Goal: Check status: Check status

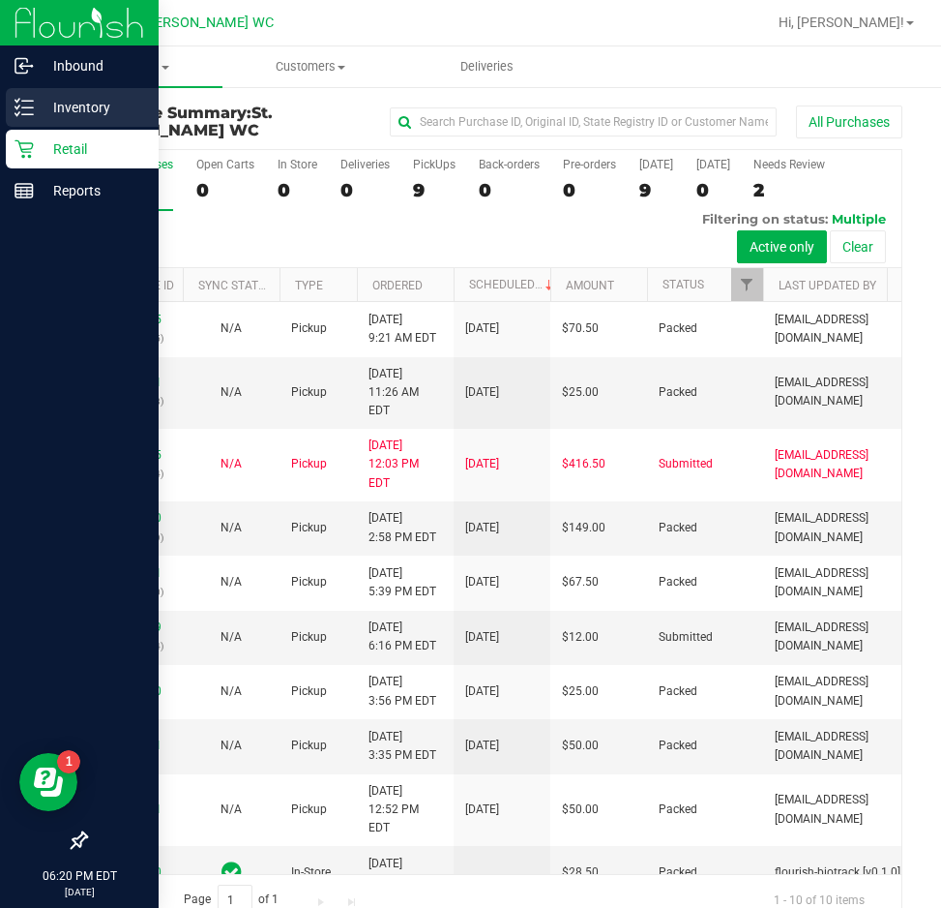
click at [32, 105] on icon at bounding box center [24, 107] width 19 height 19
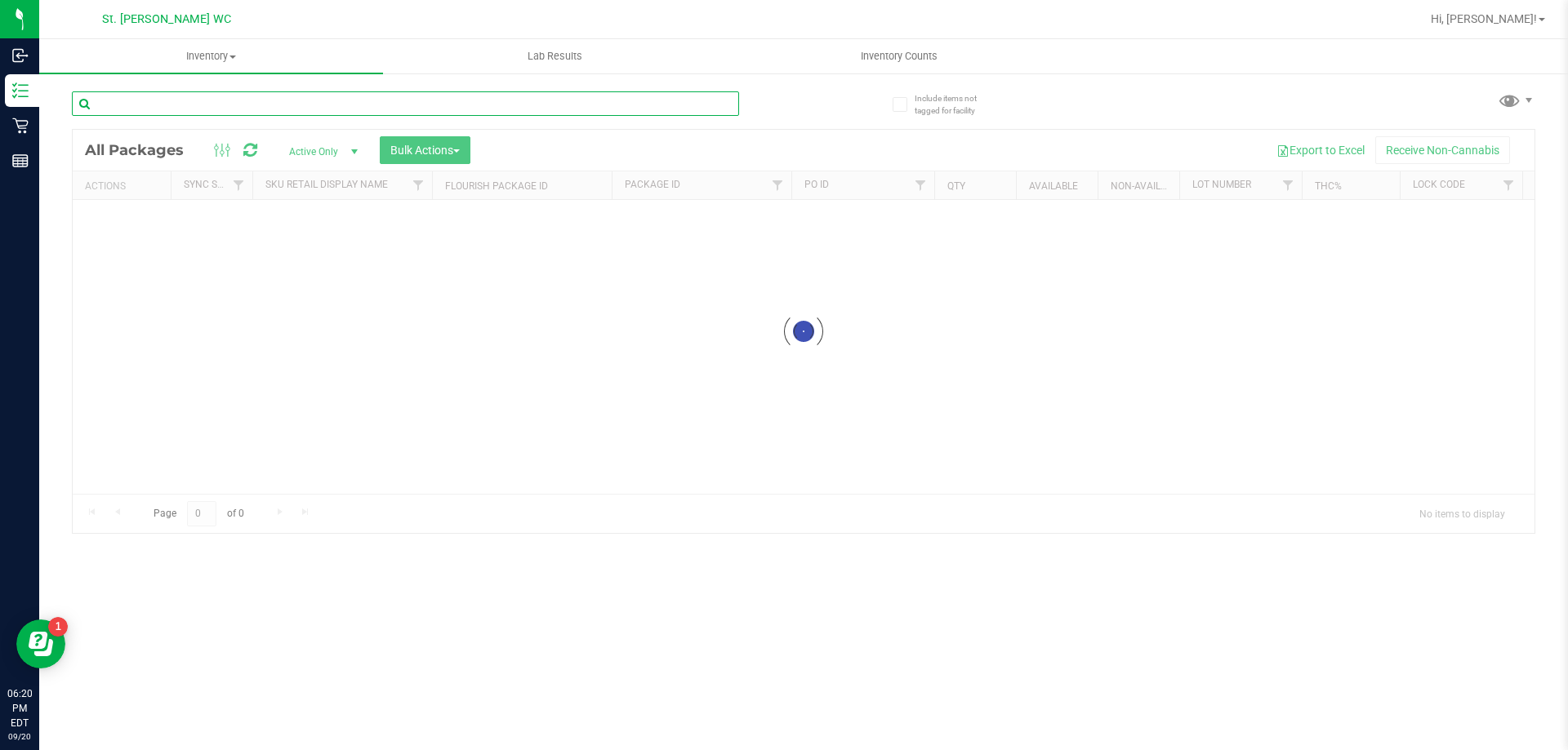
click at [219, 109] on input "text" at bounding box center [405, 103] width 667 height 24
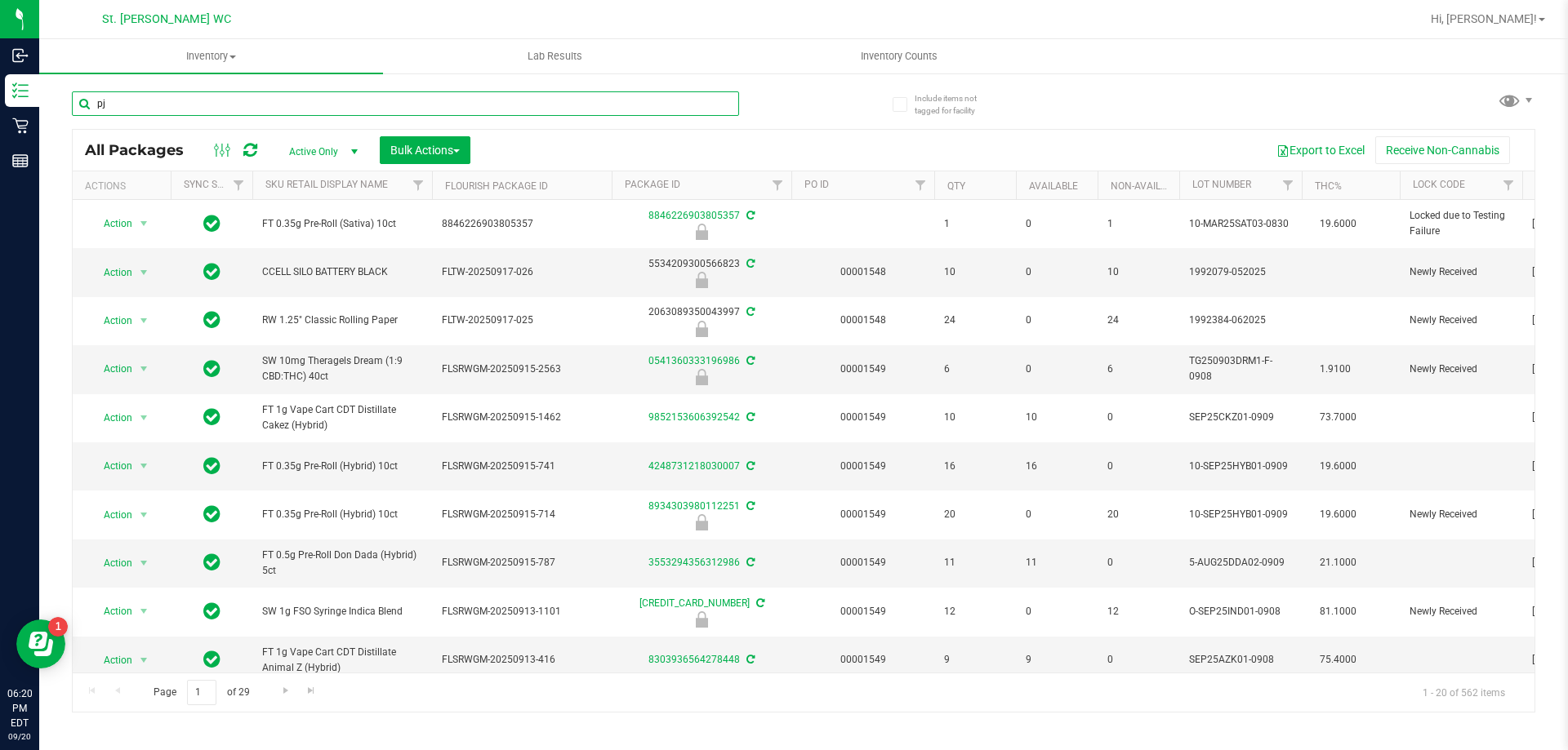
type input "pj1"
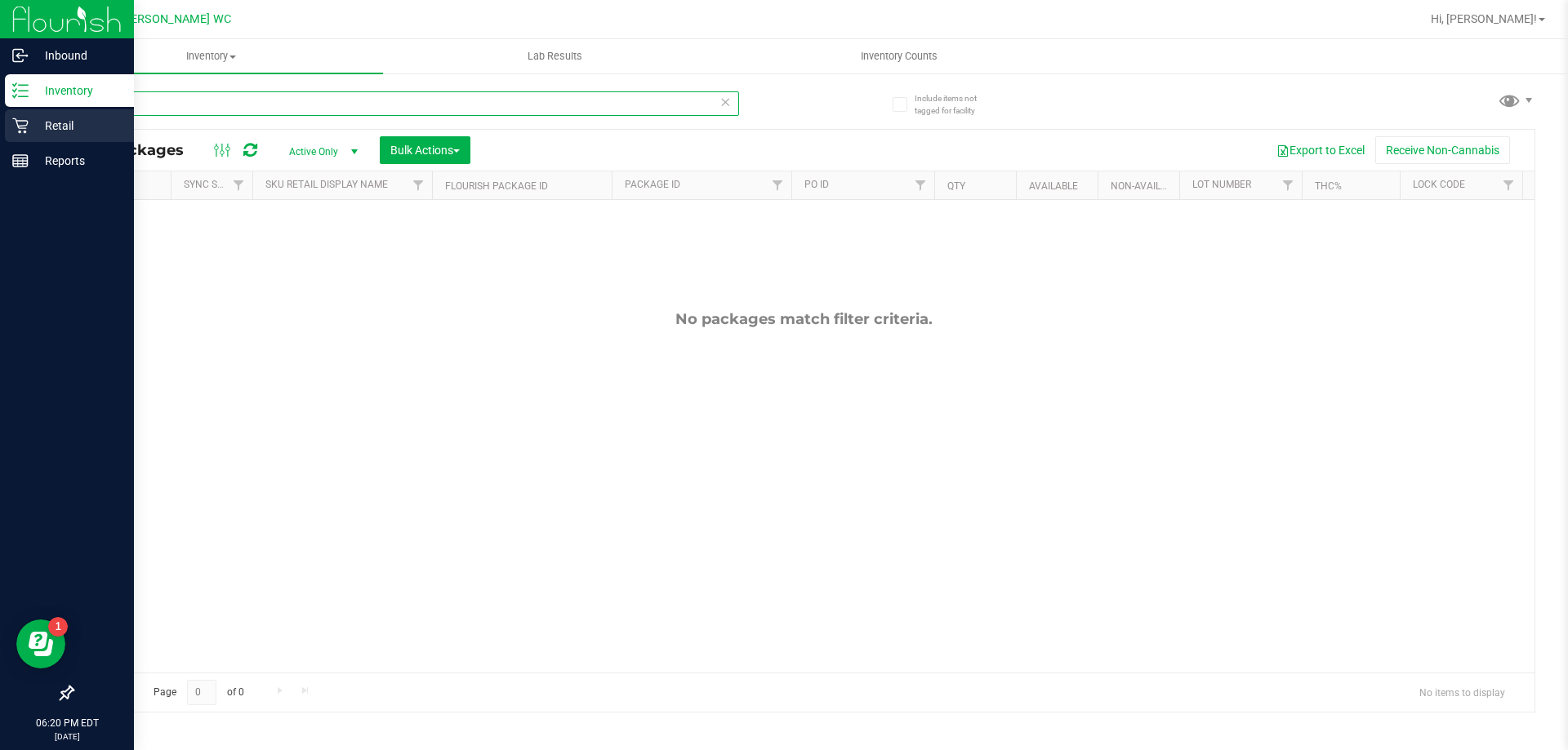
drag, startPoint x: 214, startPoint y: 110, endPoint x: 16, endPoint y: 113, distance: 198.0
click at [16, 113] on div "Inbound Inventory Retail Reports 06:20 PM EDT [DATE] 09/20 St. [PERSON_NAME] WC…" at bounding box center [784, 375] width 1568 height 750
type input "aml"
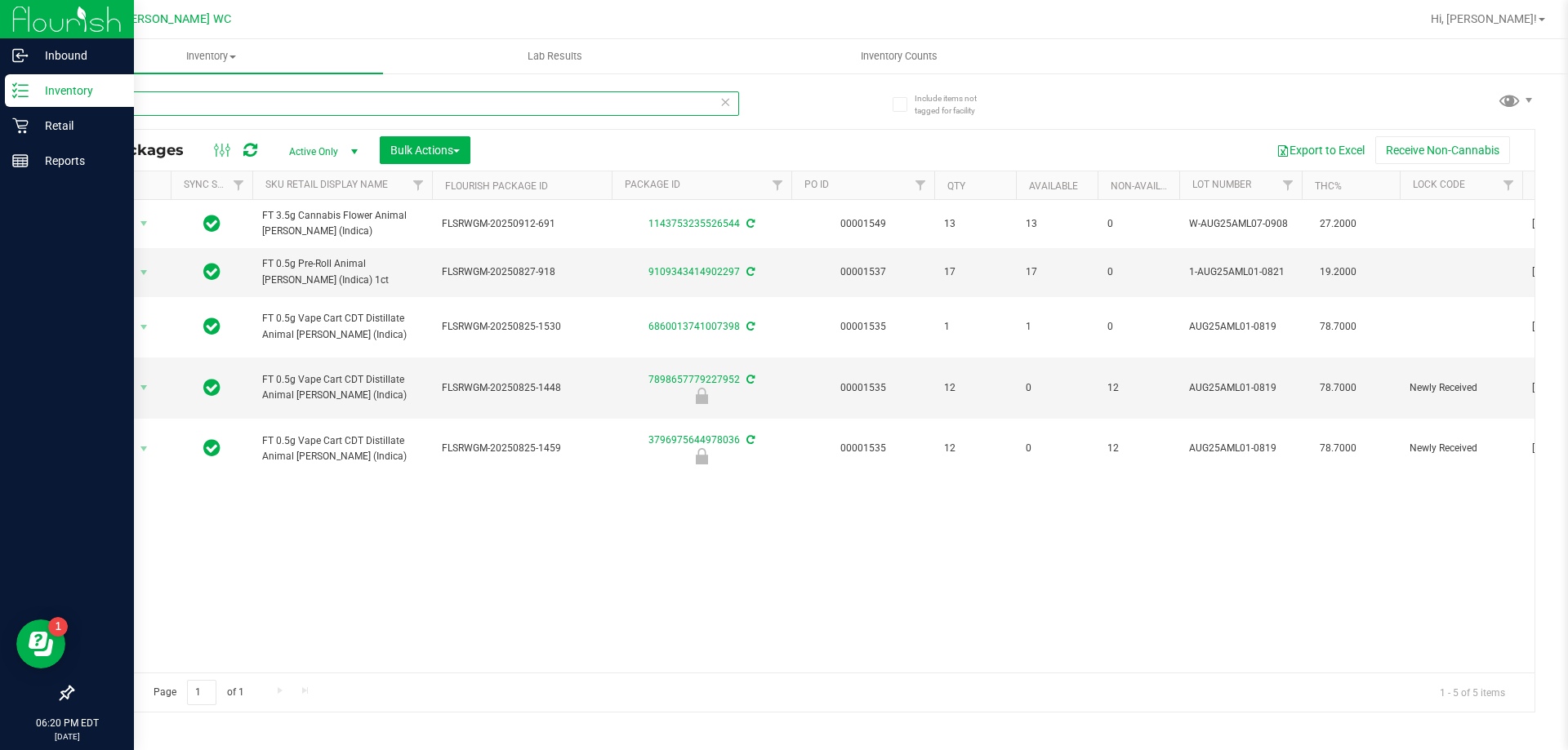
drag, startPoint x: 172, startPoint y: 104, endPoint x: 0, endPoint y: 106, distance: 172.0
click at [0, 106] on div "Inbound Inventory Retail Reports 06:20 PM EDT [DATE] 09/20 St. [PERSON_NAME] WC…" at bounding box center [784, 375] width 1568 height 750
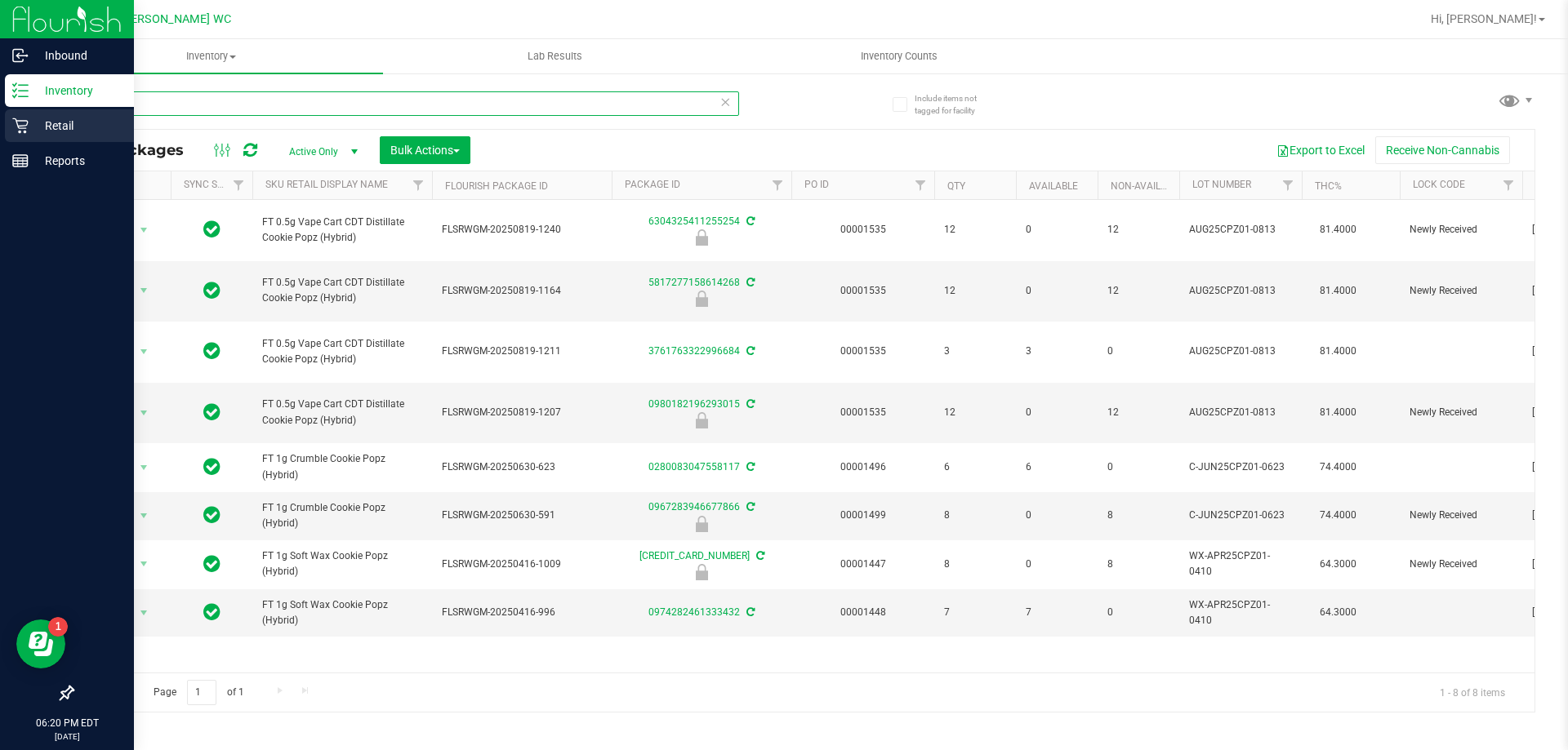
type input "cpz"
click at [30, 138] on div "Retail" at bounding box center [69, 126] width 129 height 33
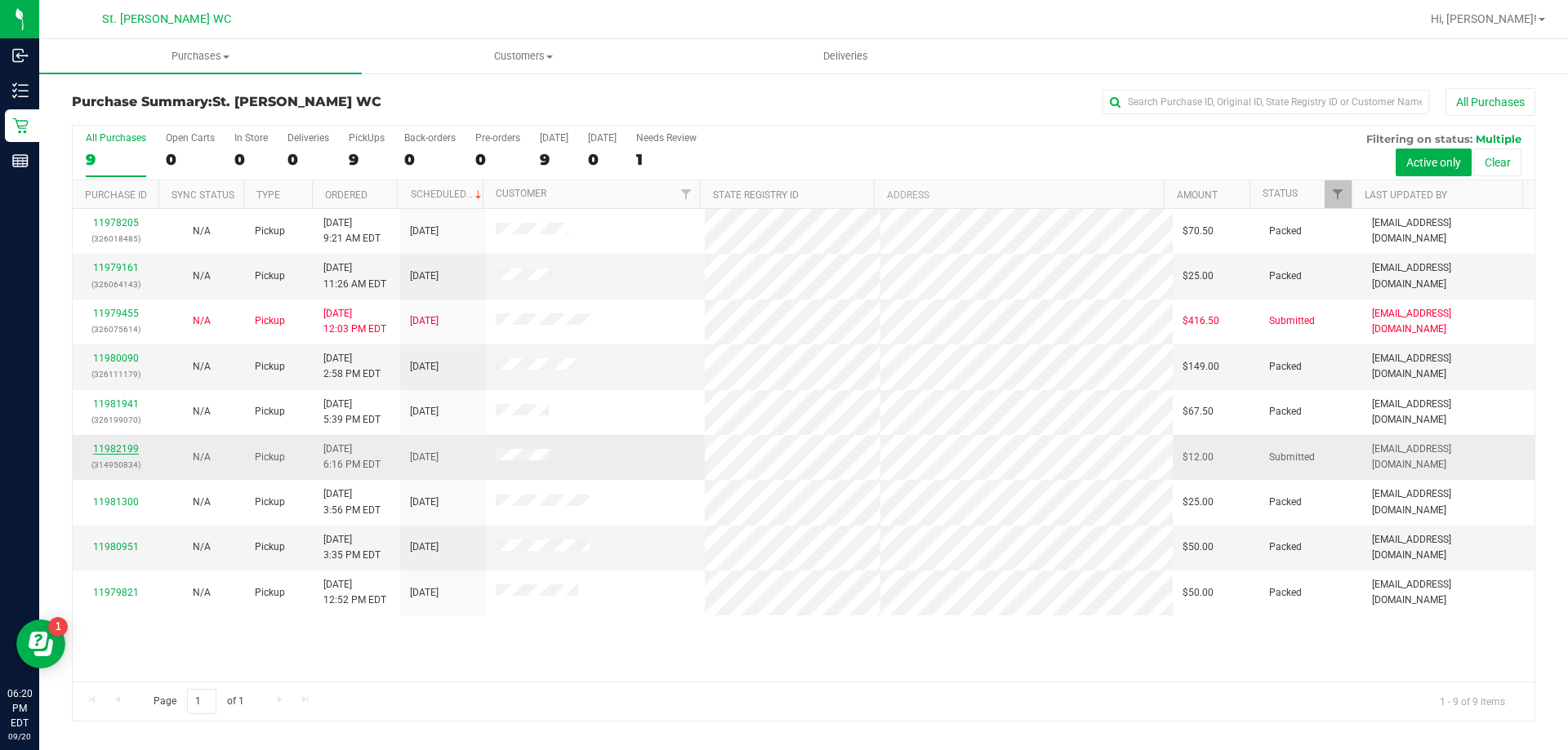
click at [124, 449] on link "11982199" at bounding box center [116, 449] width 46 height 12
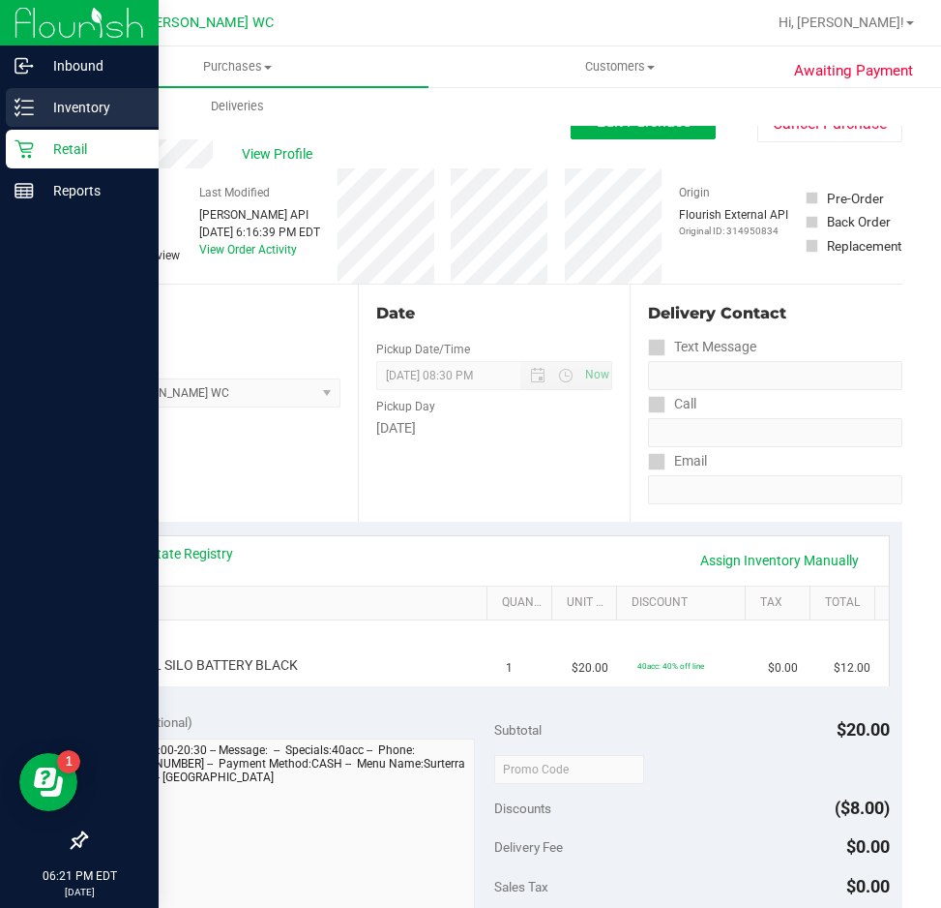
click at [19, 108] on icon at bounding box center [24, 107] width 19 height 19
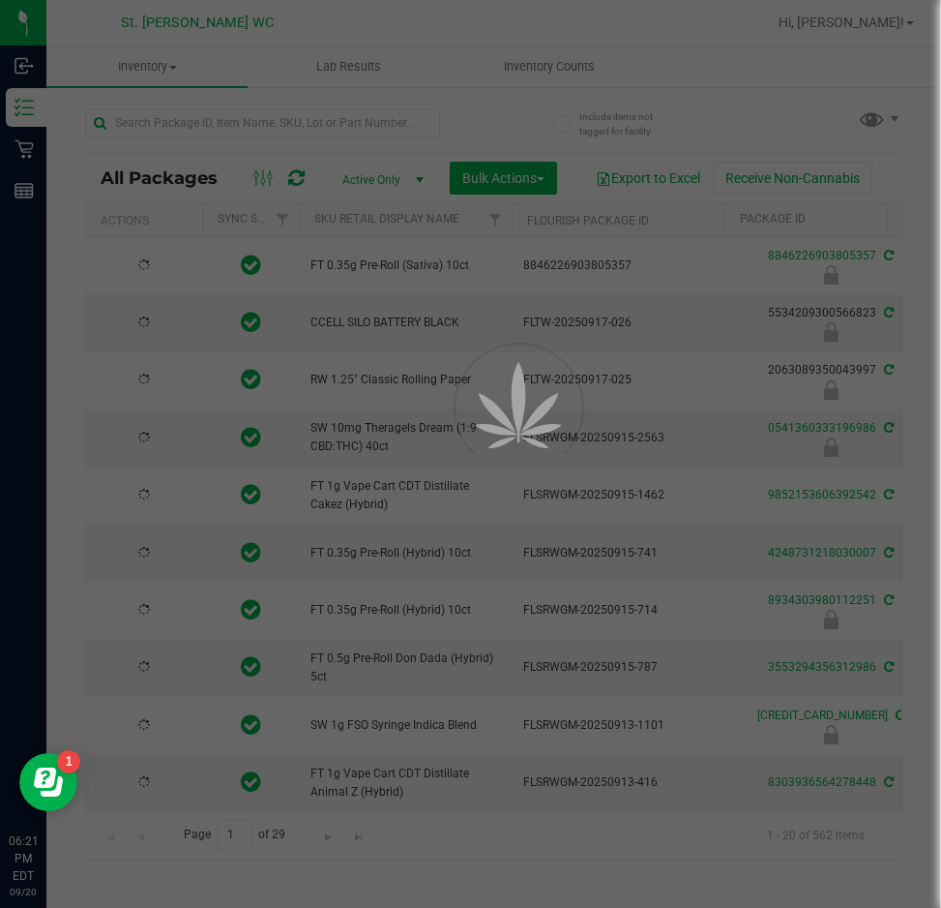
click at [162, 121] on div at bounding box center [470, 454] width 941 height 908
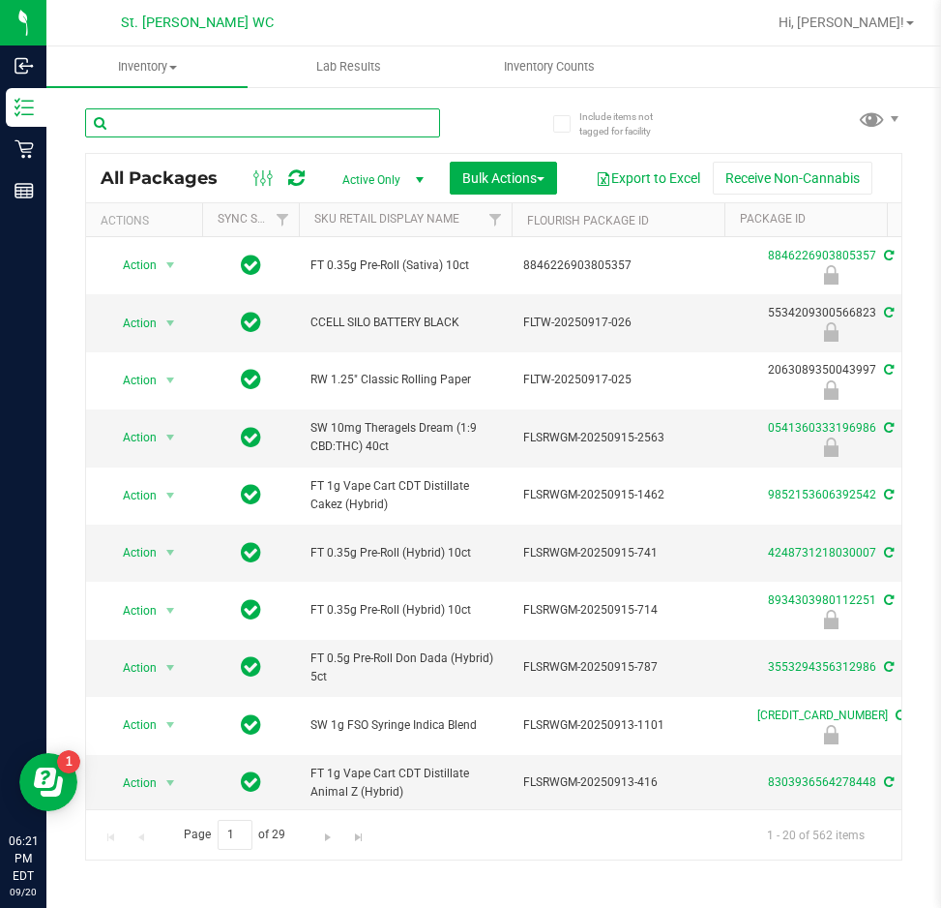
click at [162, 121] on input "text" at bounding box center [262, 122] width 355 height 29
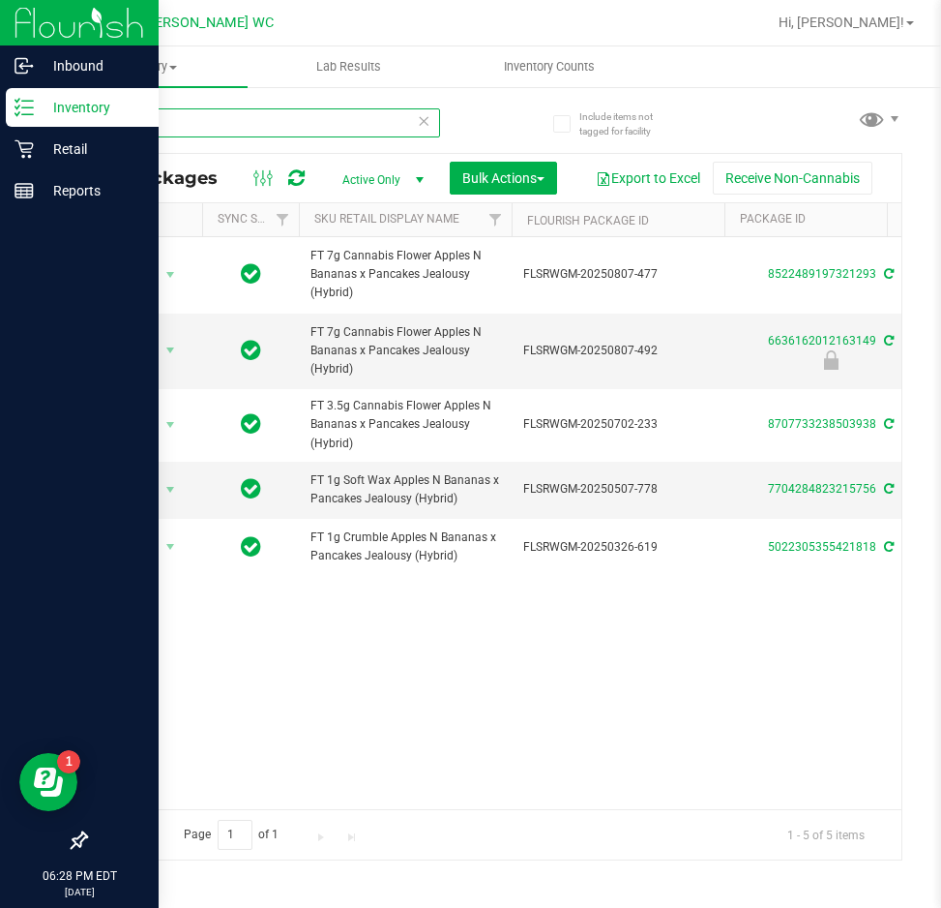
type input "abp"
click at [28, 101] on line at bounding box center [27, 101] width 11 height 0
click at [47, 166] on div "Retail" at bounding box center [82, 149] width 153 height 39
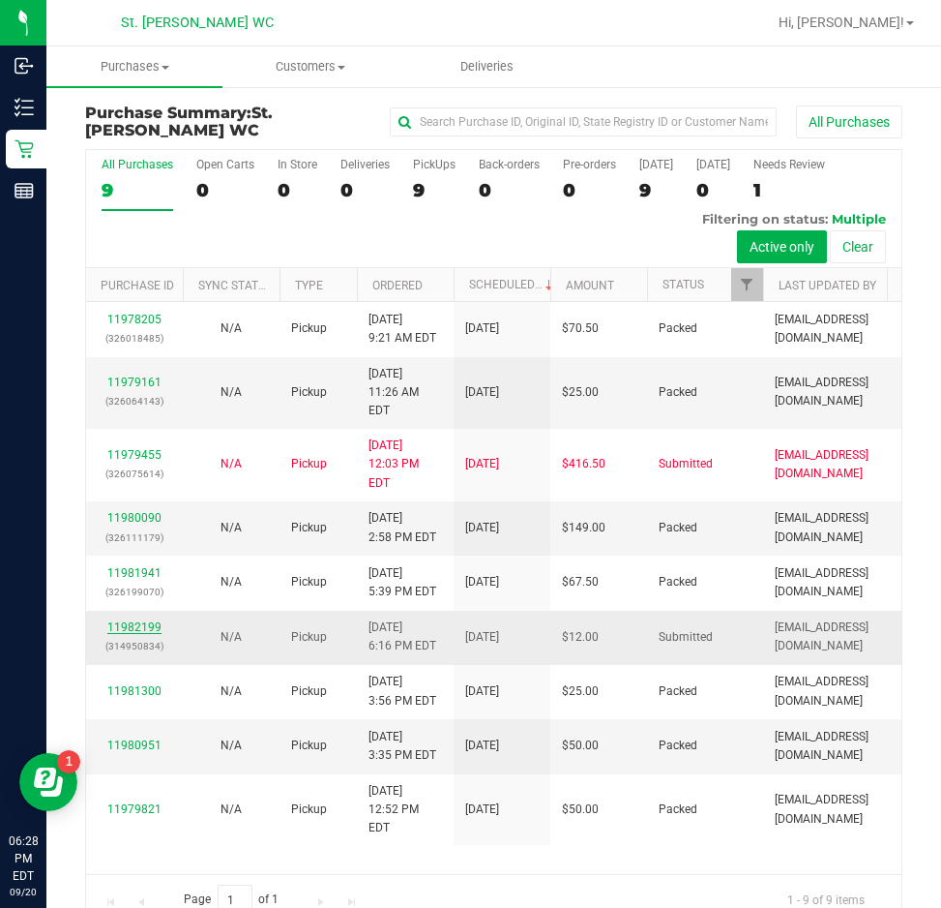
click at [131, 620] on link "11982199" at bounding box center [134, 627] width 54 height 14
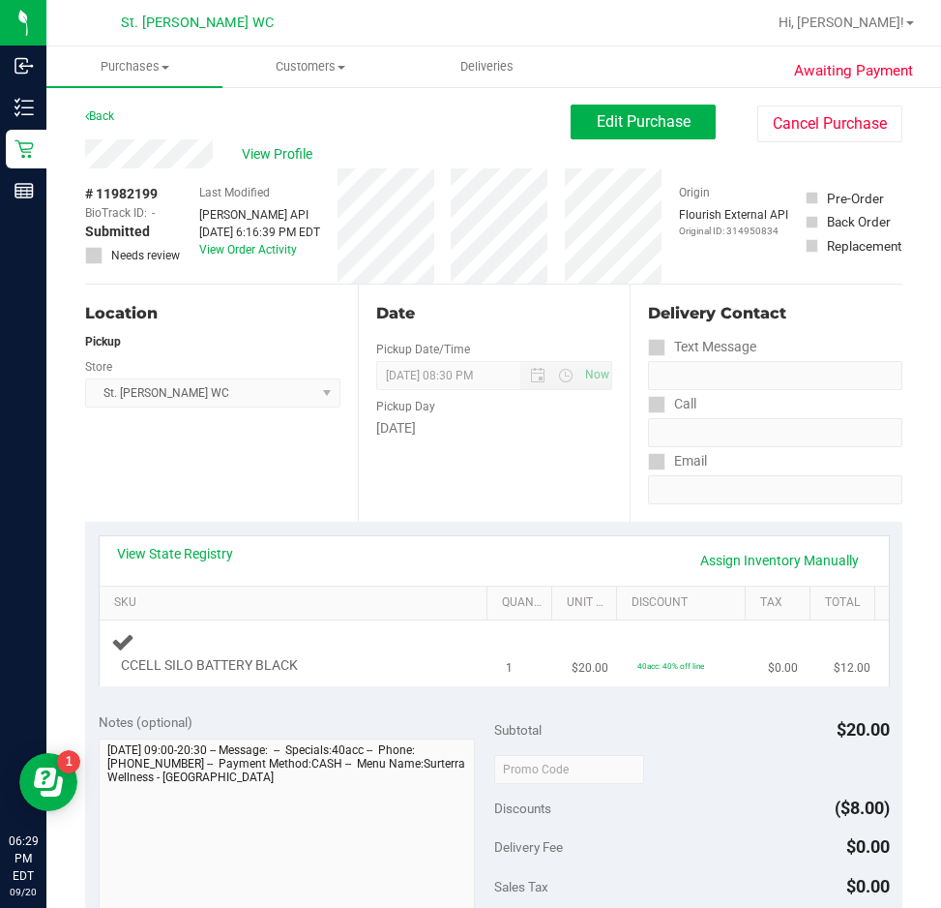
click at [397, 620] on td "CCELL SILO BATTERY BLACK" at bounding box center [297, 652] width 395 height 65
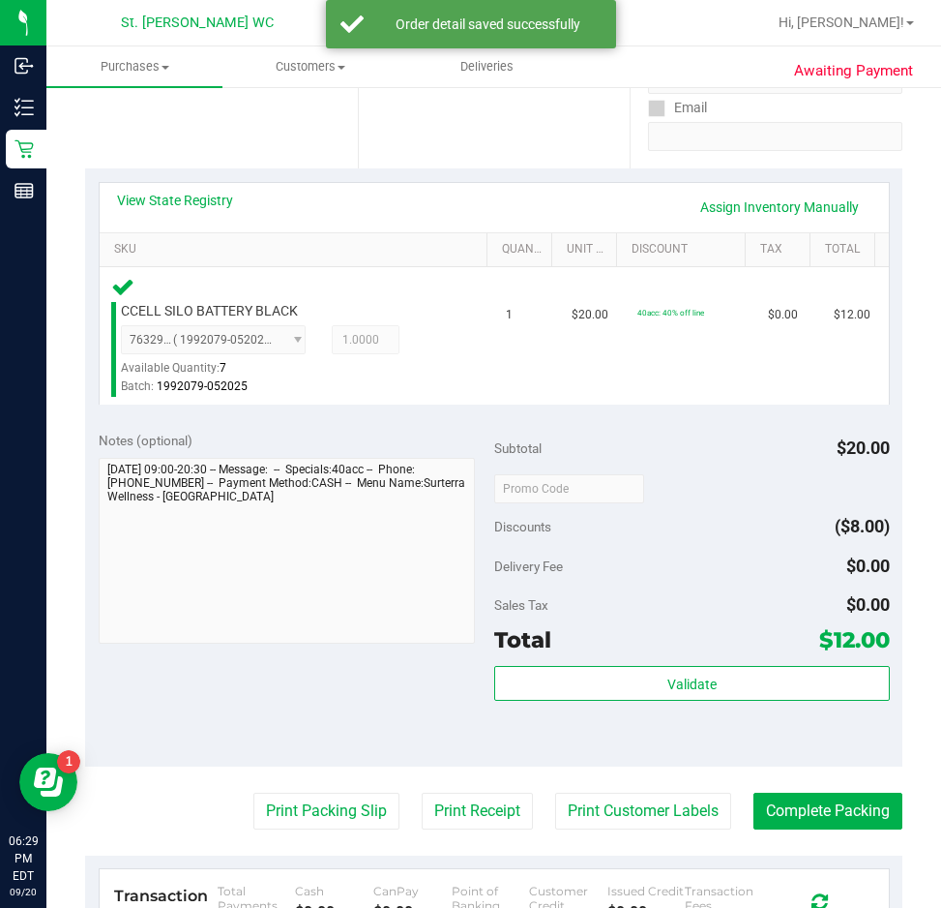
scroll to position [387, 0]
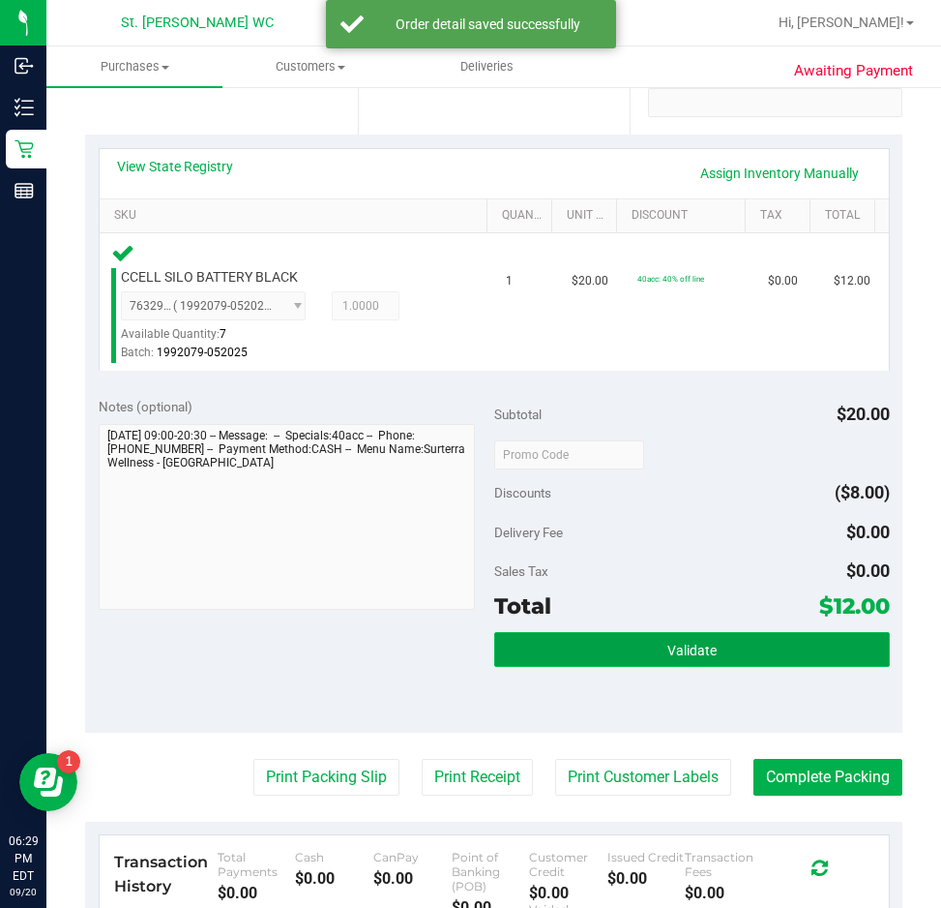
click at [543, 654] on button "Validate" at bounding box center [692, 649] width 396 height 35
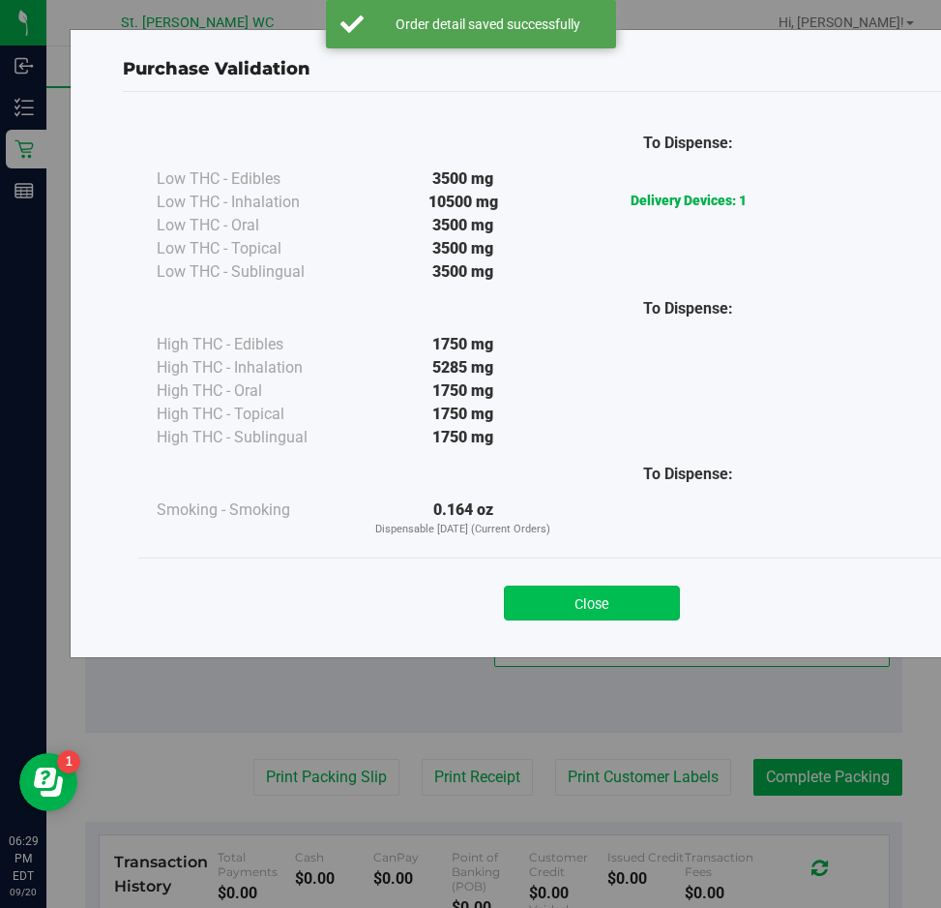
click at [557, 591] on button "Close" at bounding box center [592, 602] width 176 height 35
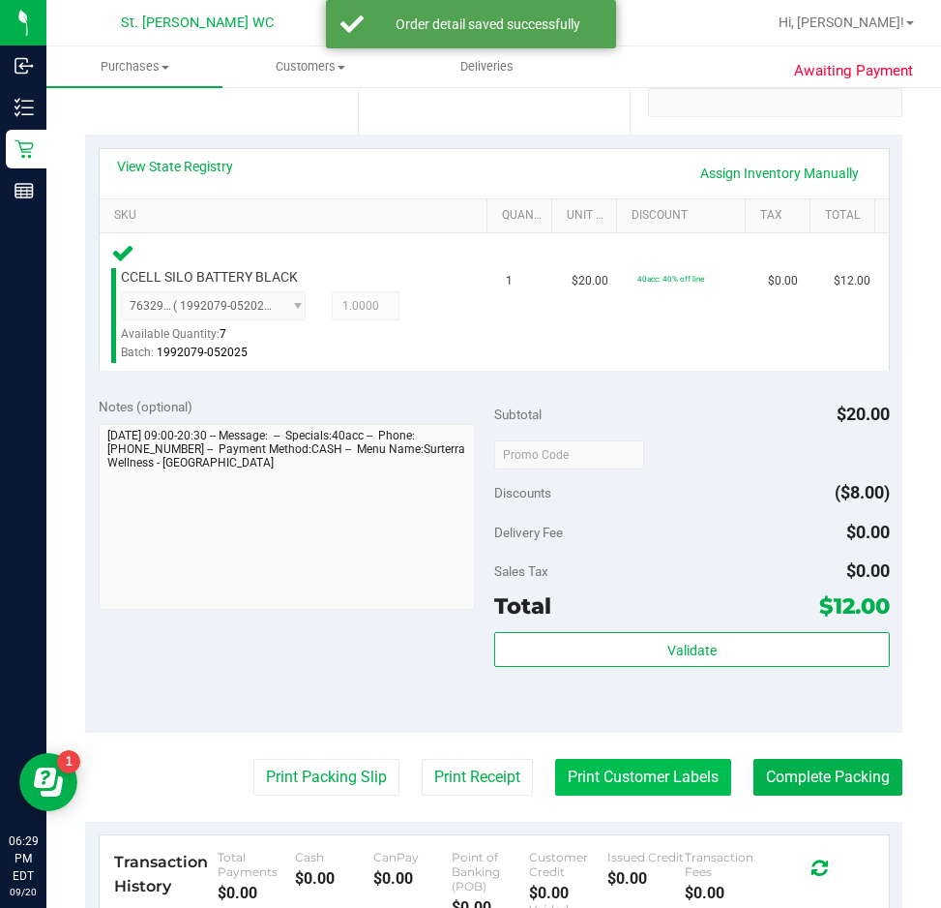
click at [575, 768] on button "Print Customer Labels" at bounding box center [643, 777] width 176 height 37
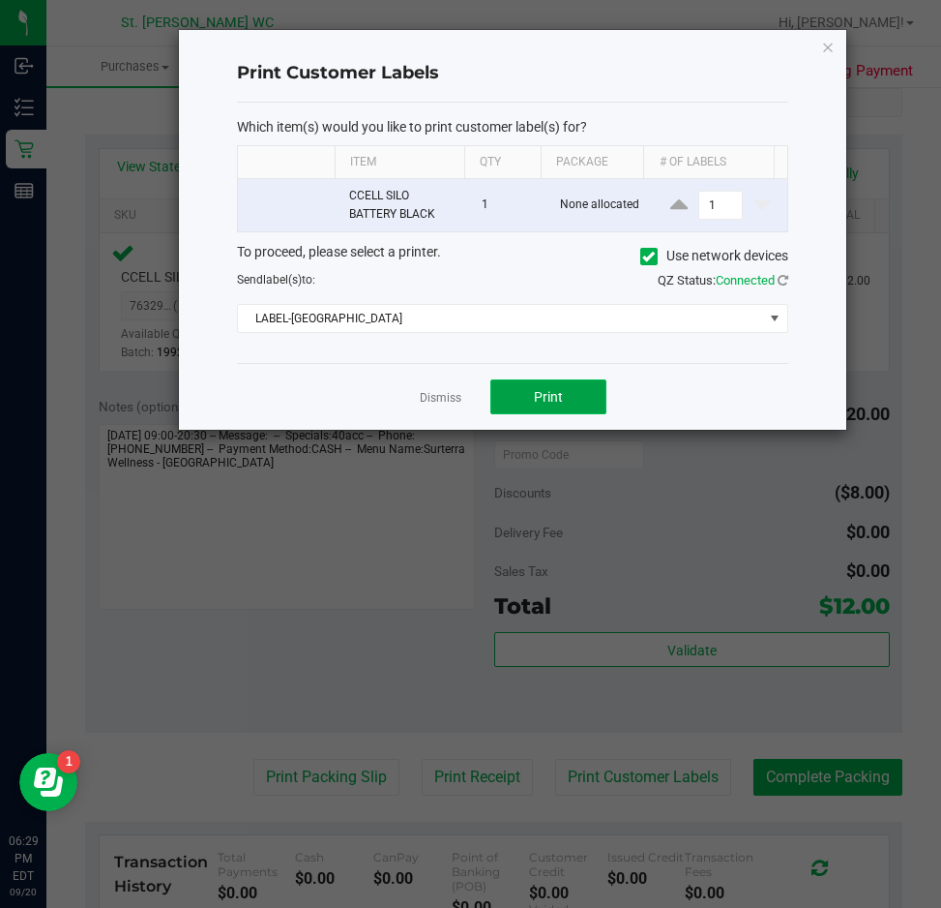
click at [555, 400] on span "Print" at bounding box center [548, 396] width 29 height 15
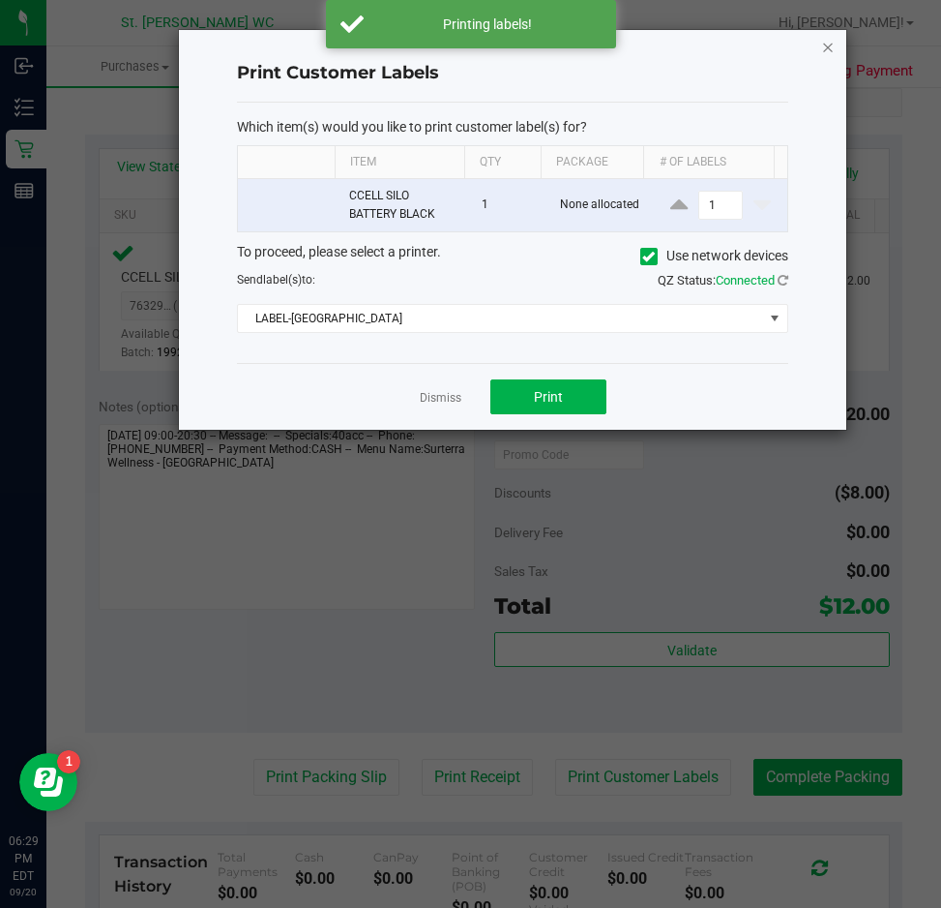
click at [827, 41] on icon "button" at bounding box center [828, 46] width 14 height 23
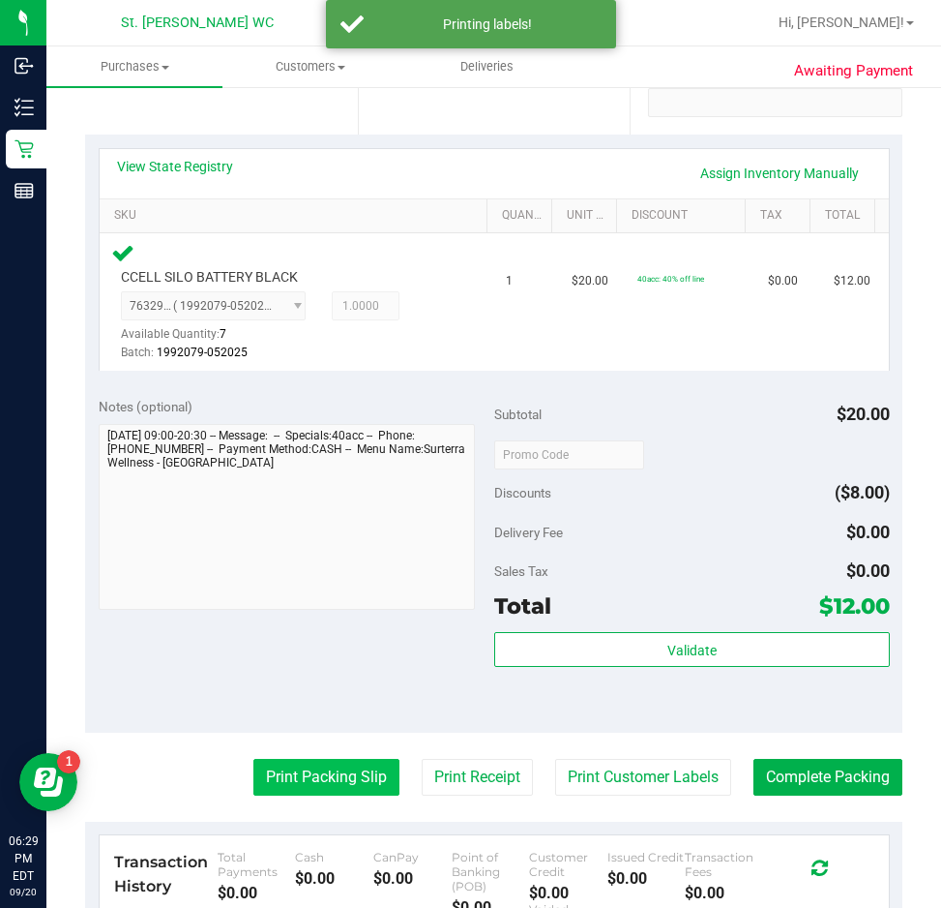
click at [355, 763] on button "Print Packing Slip" at bounding box center [326, 777] width 146 height 37
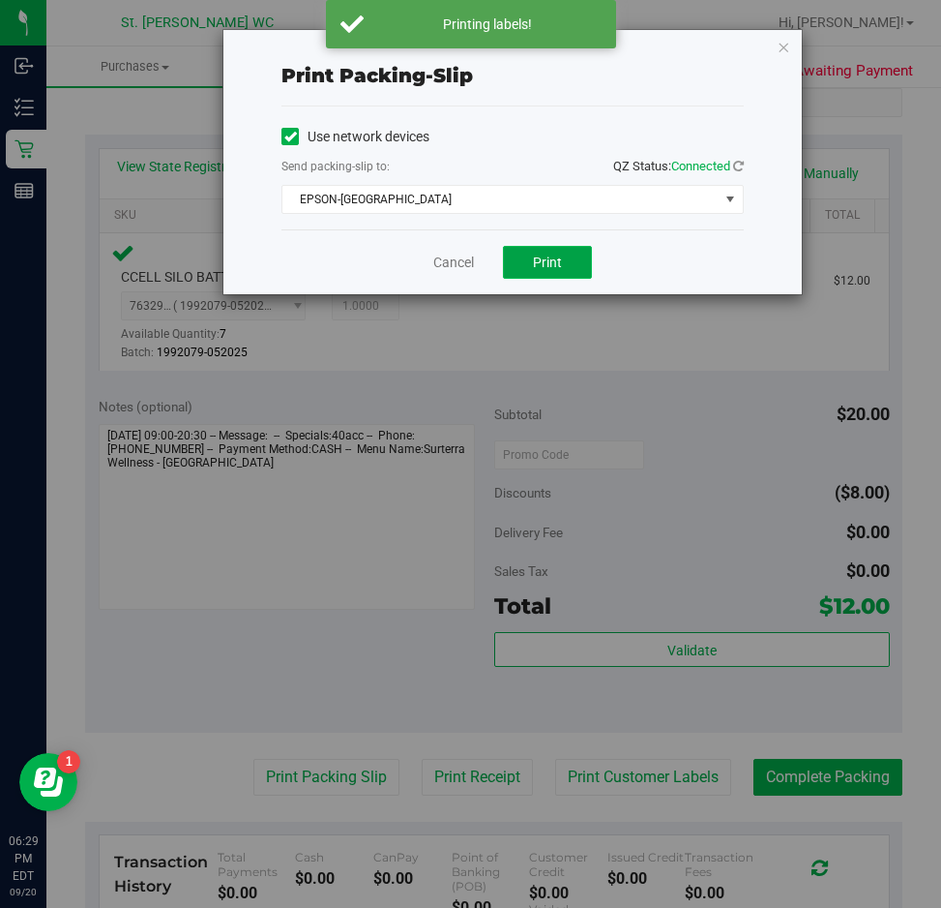
click at [582, 253] on button "Print" at bounding box center [547, 262] width 89 height 33
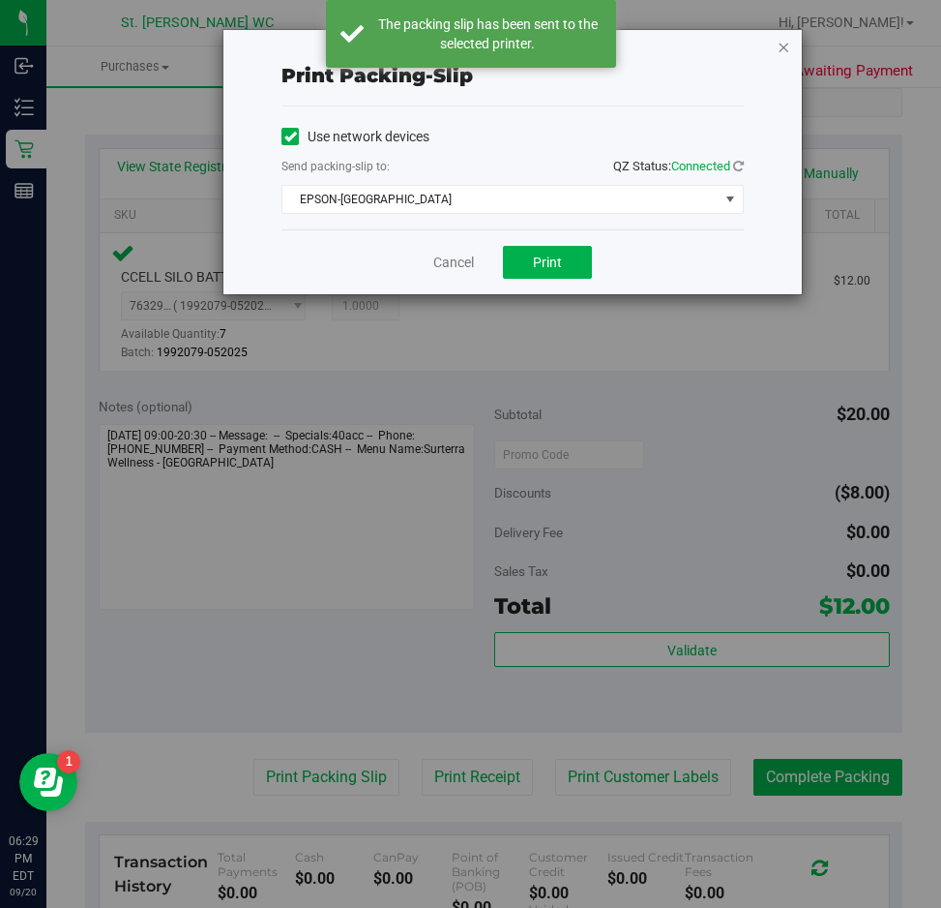
click at [786, 41] on icon "button" at bounding box center [784, 46] width 14 height 23
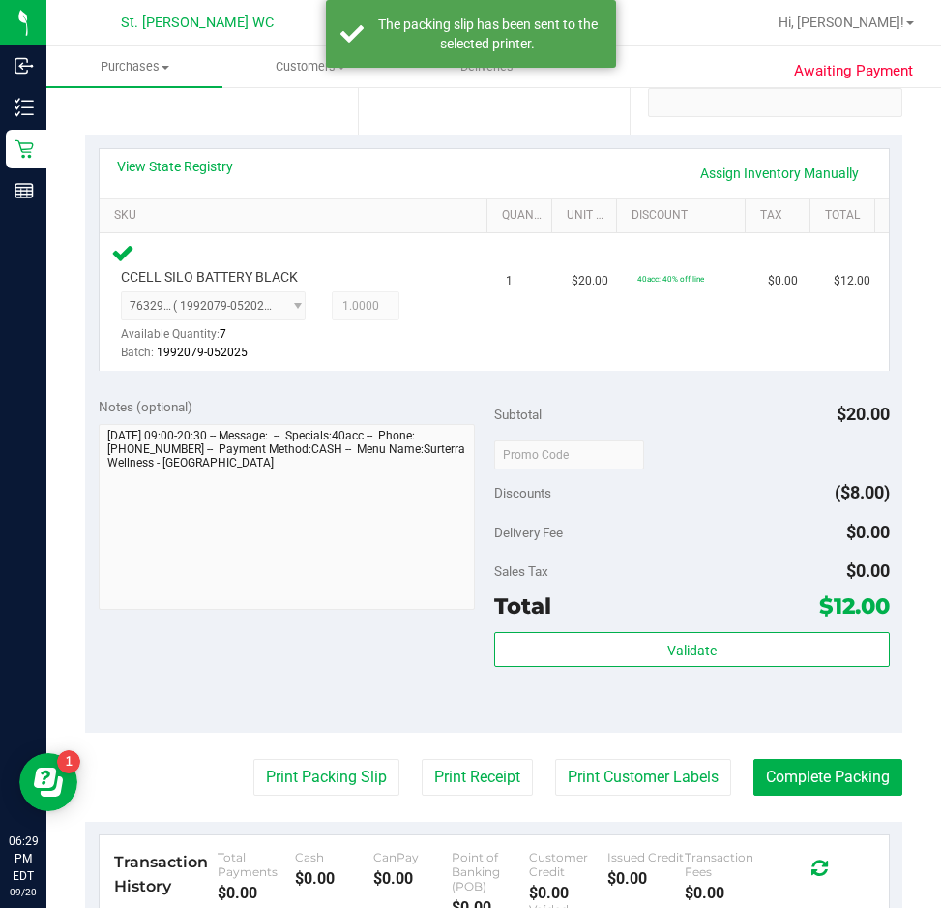
click at [582, 685] on div "Validate" at bounding box center [692, 675] width 396 height 87
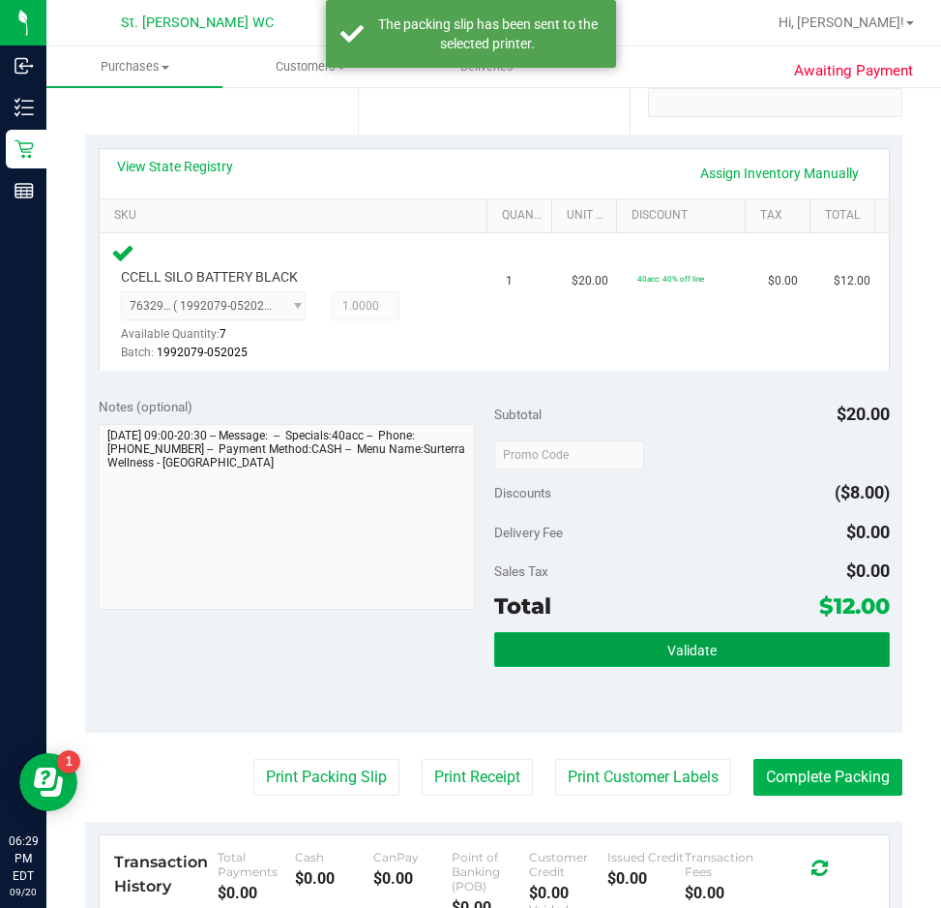
click at [587, 659] on button "Validate" at bounding box center [692, 649] width 396 height 35
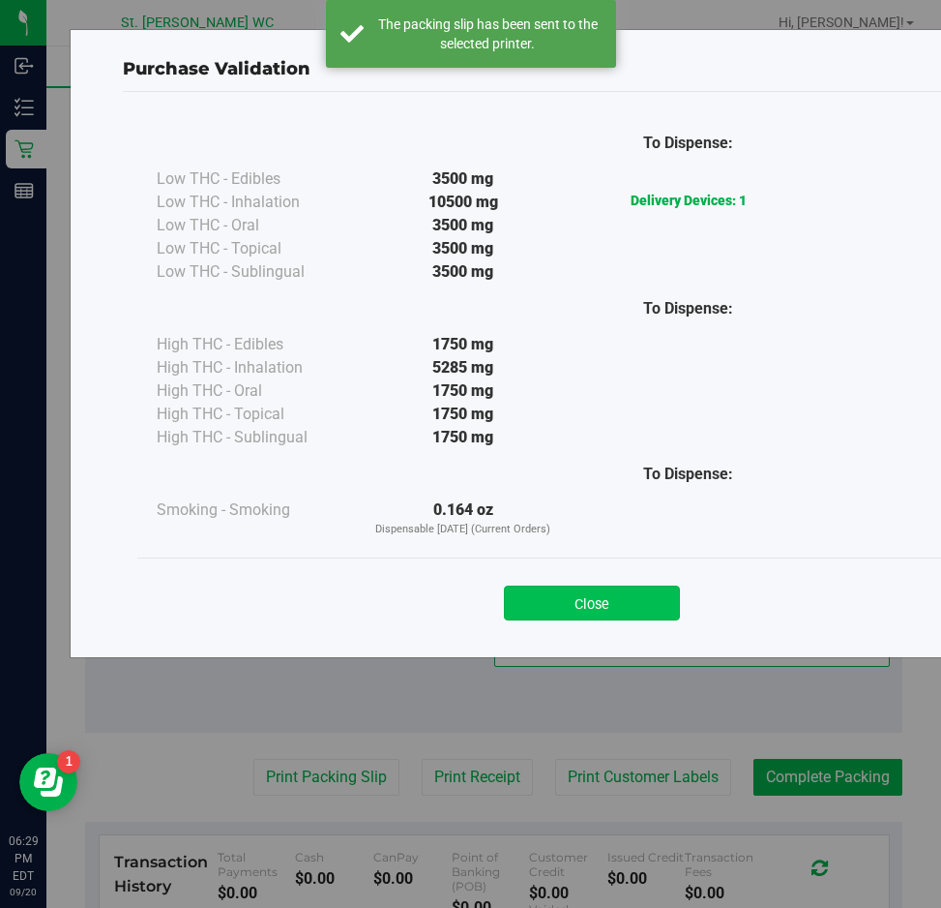
drag, startPoint x: 621, startPoint y: 583, endPoint x: 623, endPoint y: 599, distance: 15.6
click at [621, 593] on div "Close" at bounding box center [592, 597] width 880 height 48
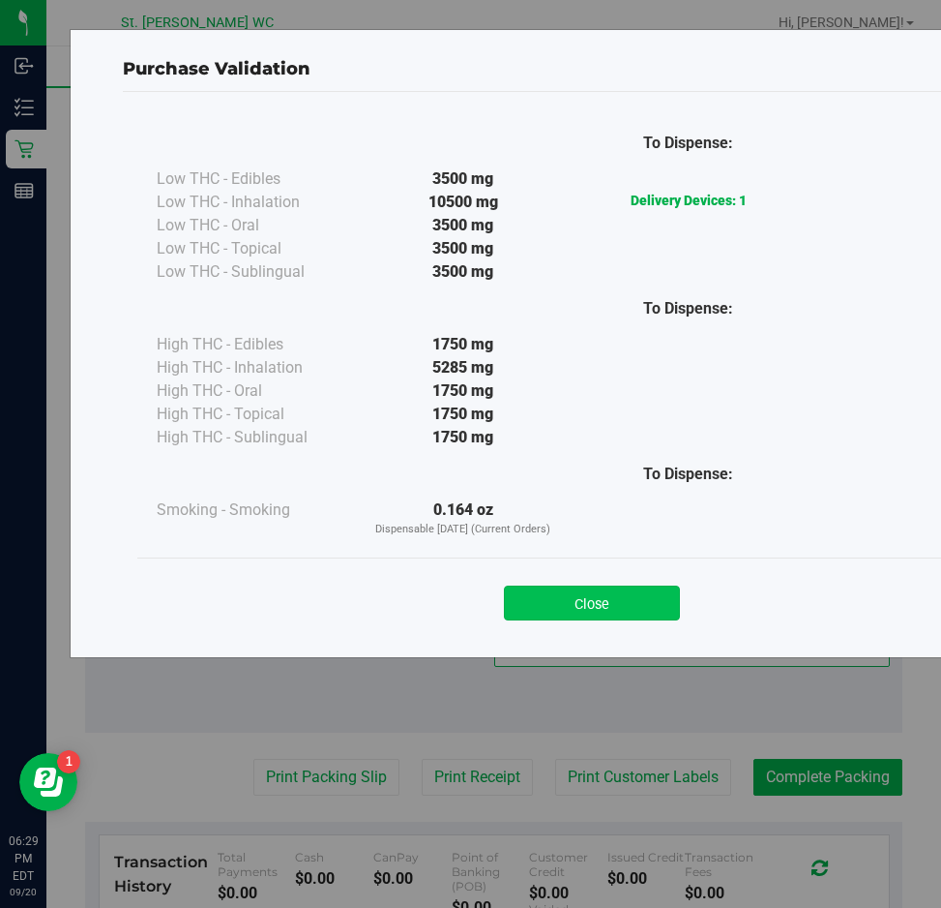
click at [649, 606] on button "Close" at bounding box center [592, 602] width 176 height 35
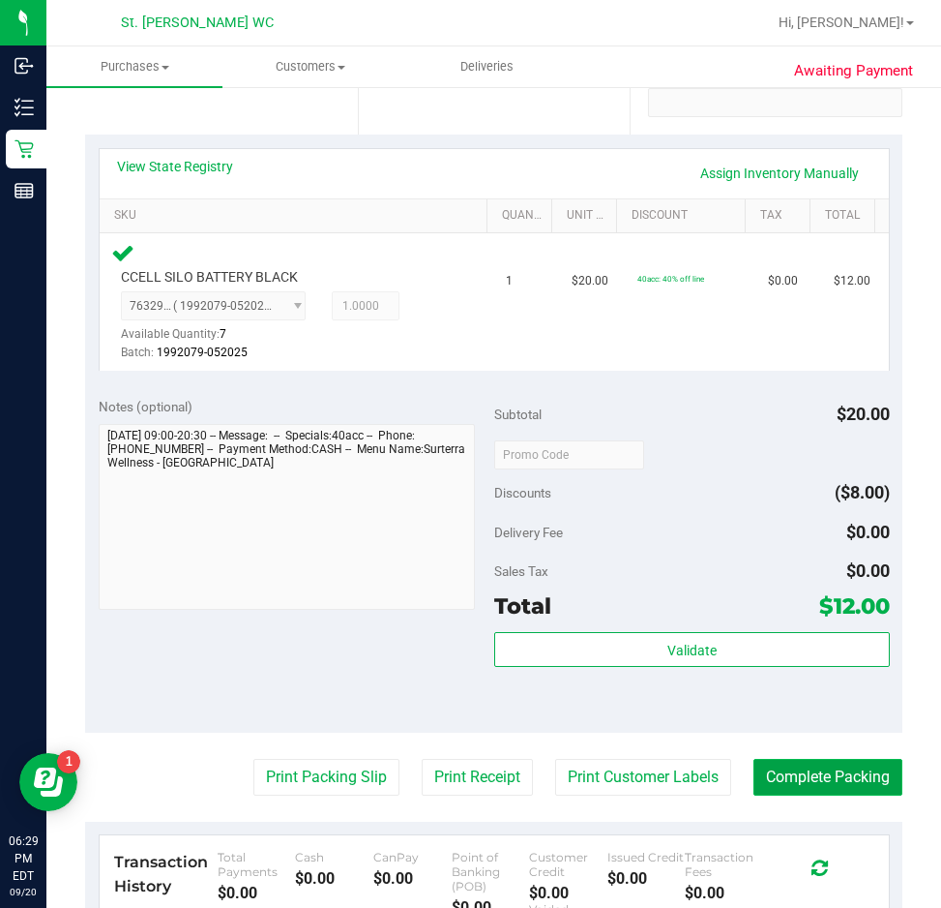
click at [790, 778] on button "Complete Packing" at bounding box center [828, 777] width 149 height 37
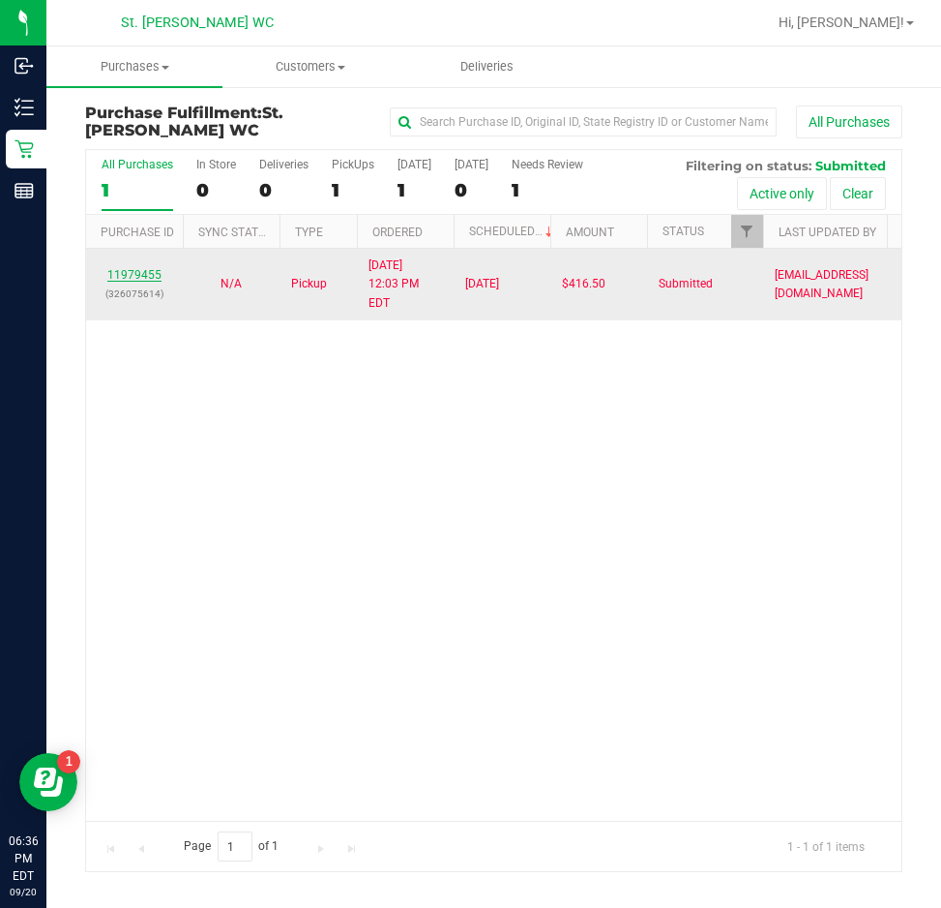
click at [145, 268] on link "11979455" at bounding box center [134, 275] width 54 height 14
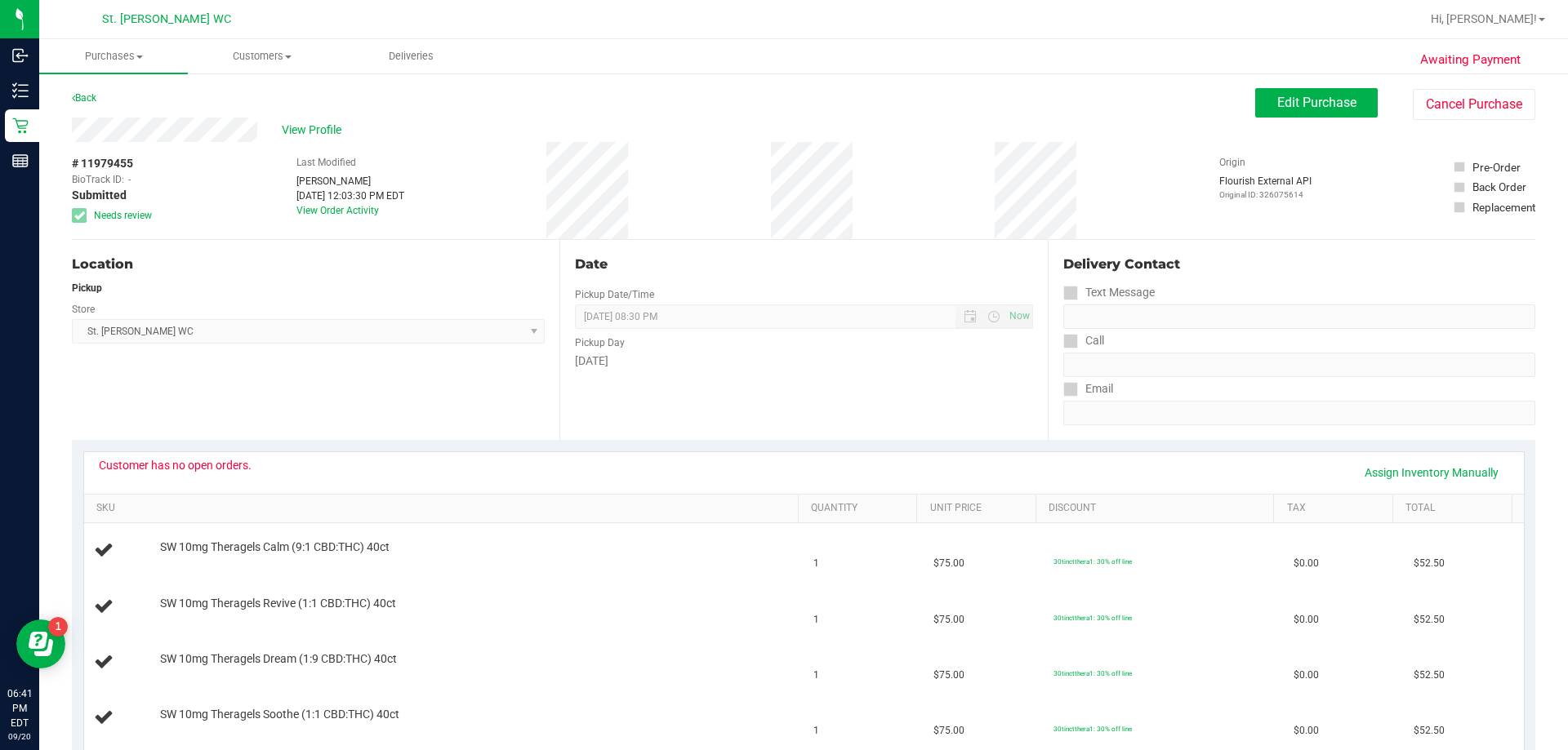
click at [340, 119] on div "View Profile" at bounding box center [663, 129] width 1183 height 24
click at [329, 122] on span "View Profile" at bounding box center [314, 130] width 65 height 17
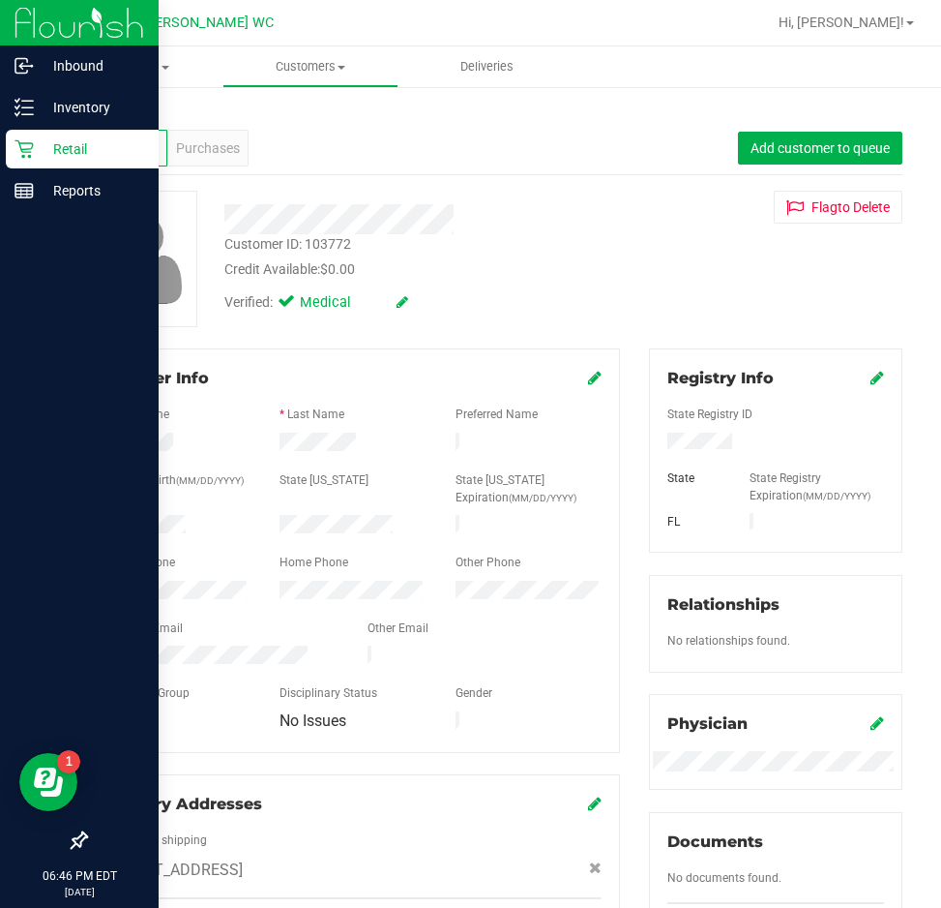
click at [51, 164] on div "Retail" at bounding box center [82, 149] width 153 height 39
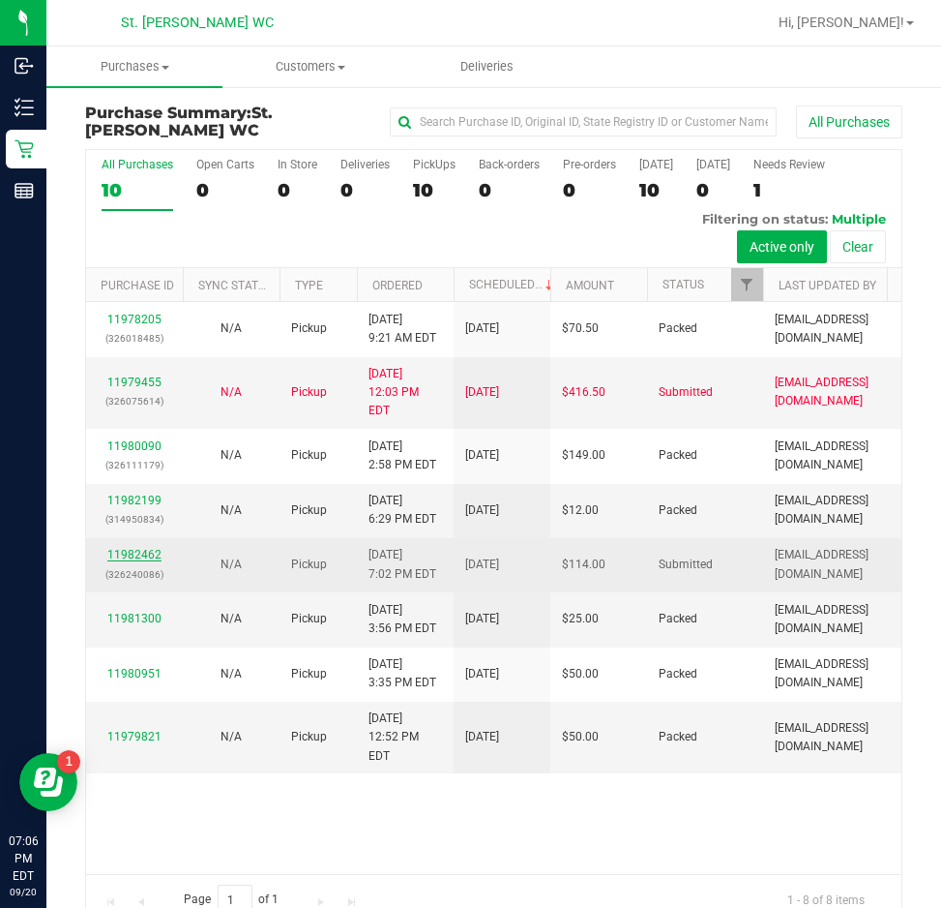
click at [136, 548] on link "11982462" at bounding box center [134, 555] width 54 height 14
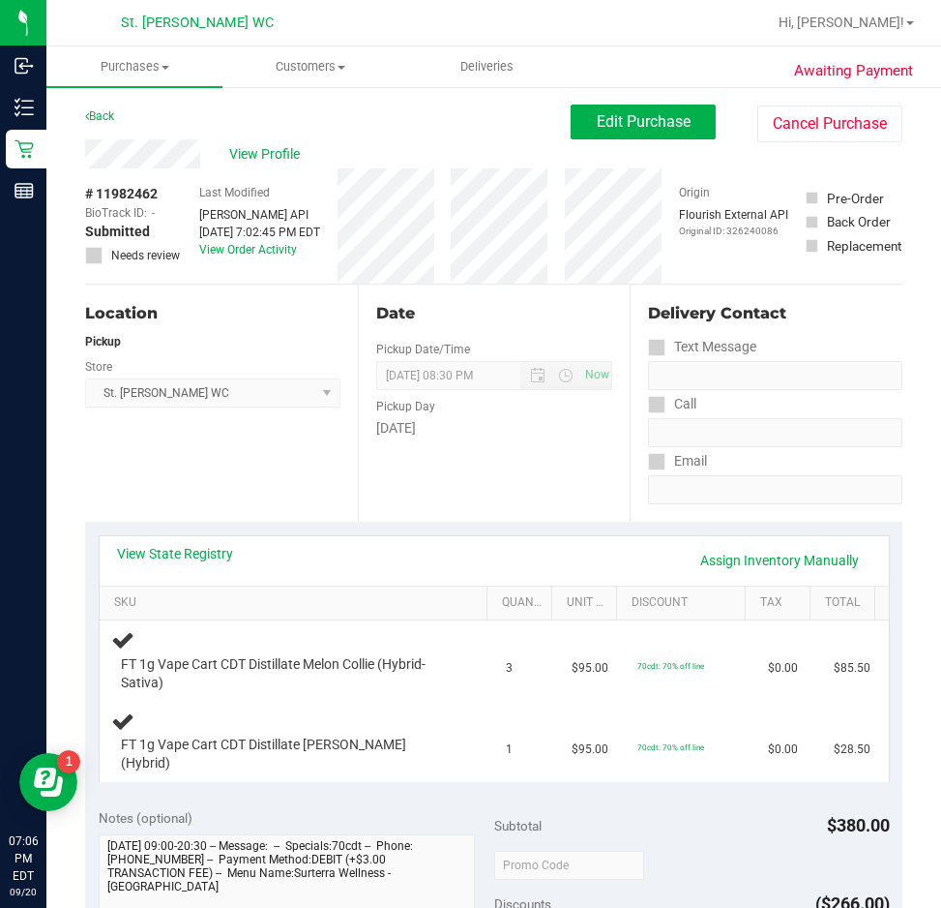
click at [99, 125] on div "Back" at bounding box center [99, 115] width 29 height 23
click at [99, 115] on link "Back" at bounding box center [99, 116] width 29 height 14
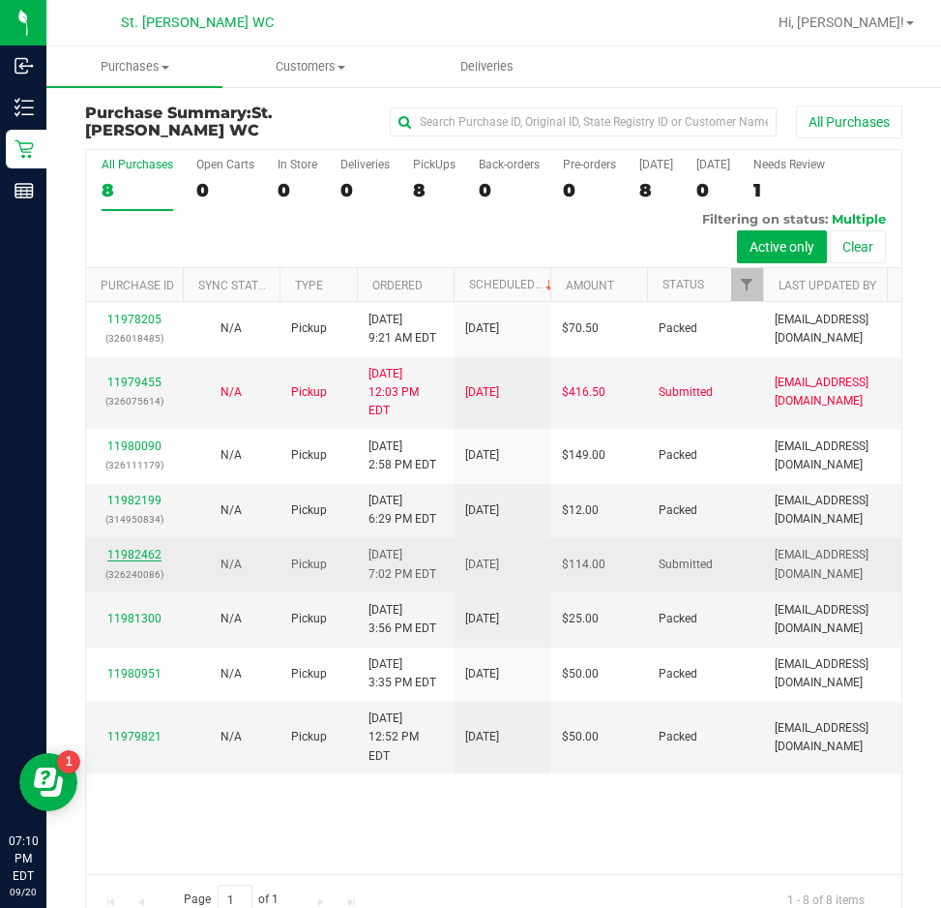
click at [134, 548] on link "11982462" at bounding box center [134, 555] width 54 height 14
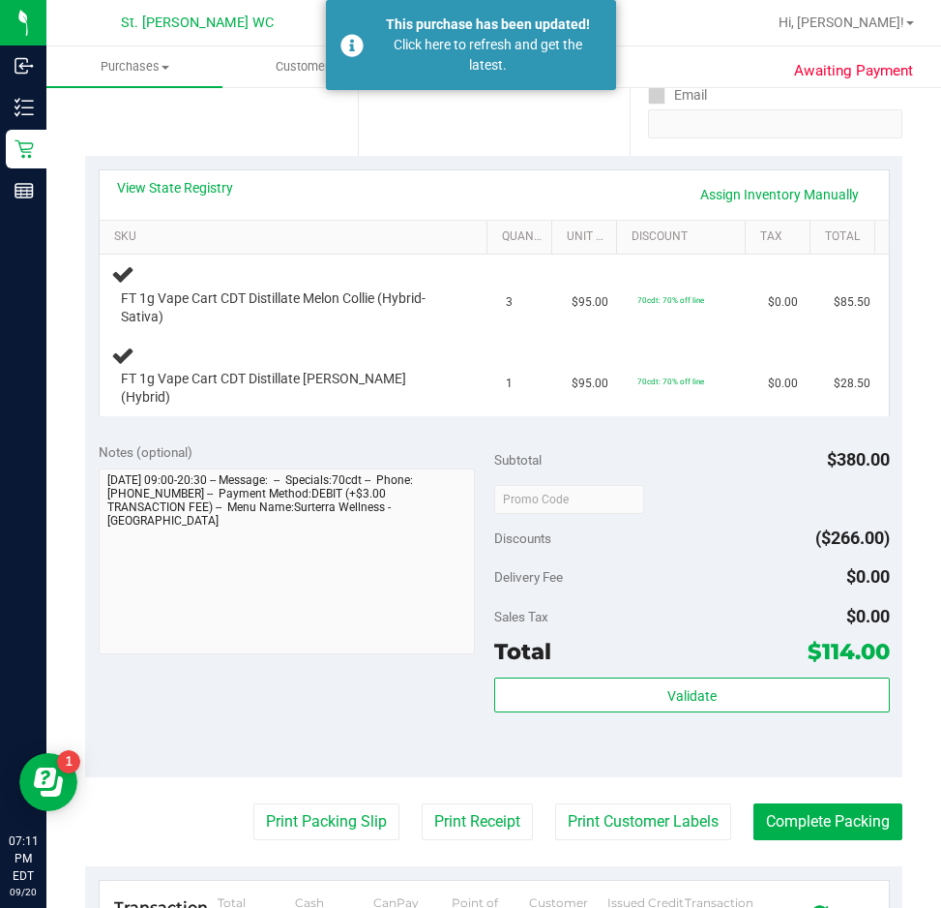
scroll to position [581, 0]
